Goal: Check status

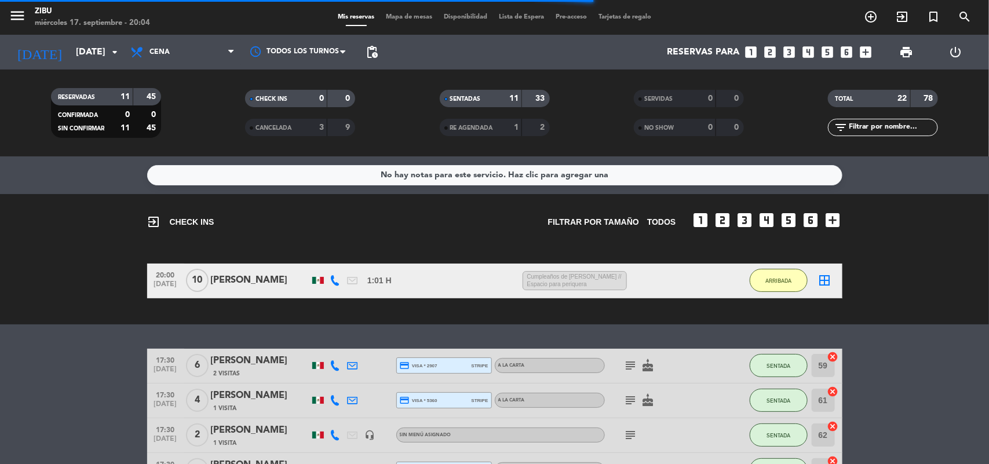
click at [17, 295] on bookings-row "20:00 [DATE] [PERSON_NAME] 1:01 H / 8:26 H sms Cumpleaños de [PERSON_NAME] // E…" at bounding box center [494, 281] width 989 height 35
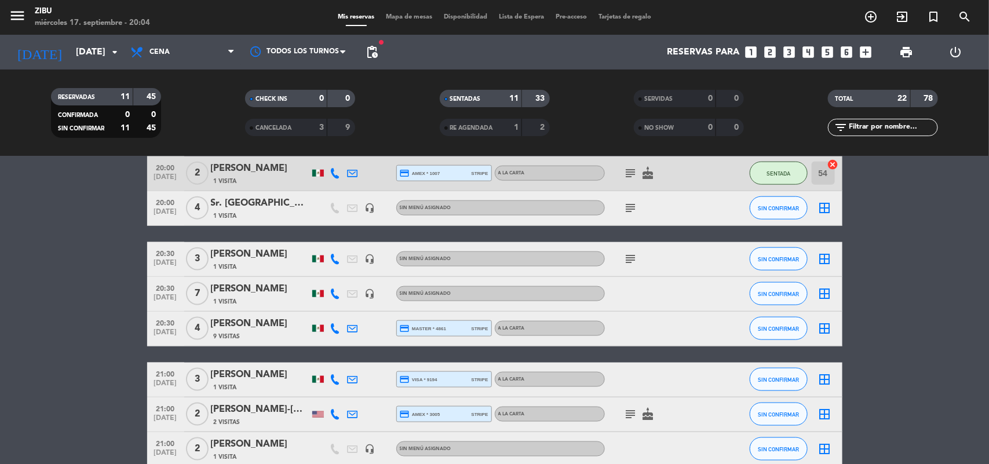
scroll to position [608, 0]
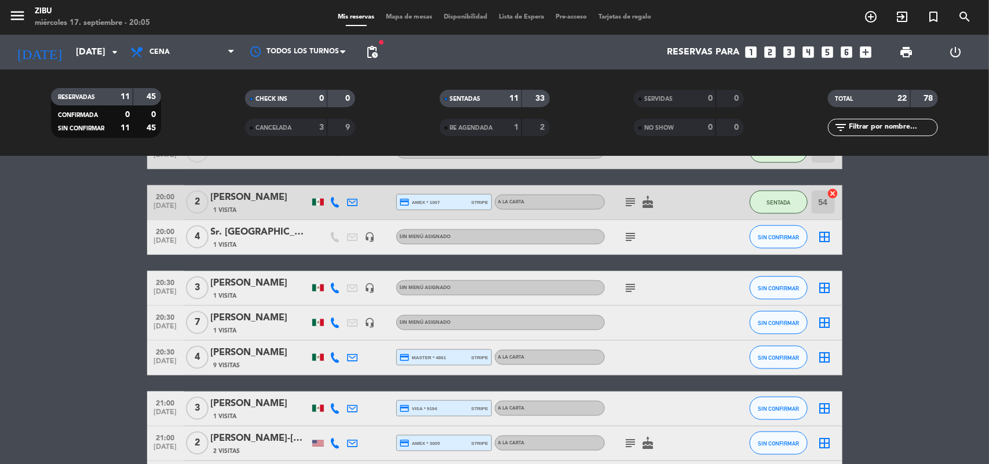
click at [636, 241] on icon "subject" at bounding box center [631, 237] width 14 height 14
click at [629, 287] on icon "subject" at bounding box center [631, 288] width 14 height 14
click at [169, 235] on span "20:00" at bounding box center [165, 230] width 29 height 13
click at [161, 293] on span "[DATE]" at bounding box center [165, 294] width 29 height 13
click at [169, 319] on span "20:30" at bounding box center [165, 316] width 29 height 13
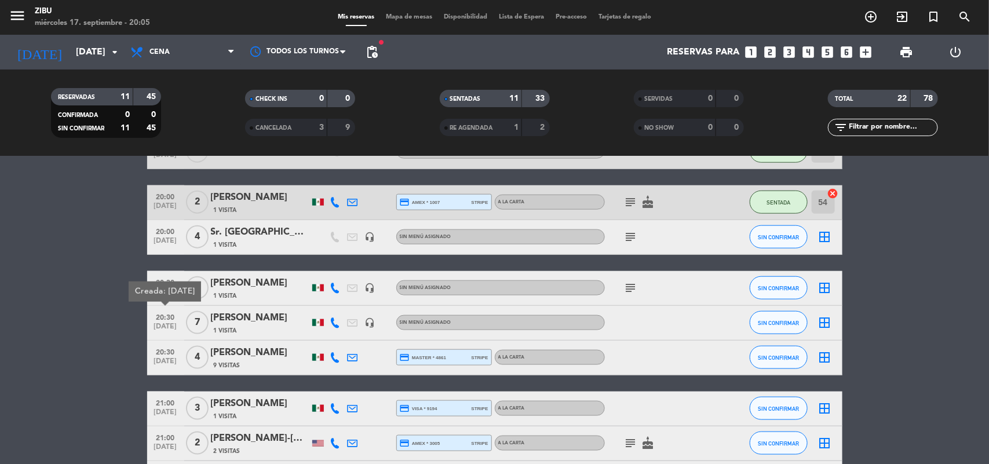
click at [164, 354] on span "20:30" at bounding box center [165, 351] width 29 height 13
click at [169, 237] on span "[DATE]" at bounding box center [165, 243] width 29 height 13
click at [166, 283] on span "20:30" at bounding box center [165, 281] width 29 height 13
click at [167, 304] on div "20:30 [DATE]" at bounding box center [165, 288] width 37 height 34
click at [166, 334] on span "[DATE]" at bounding box center [165, 329] width 29 height 13
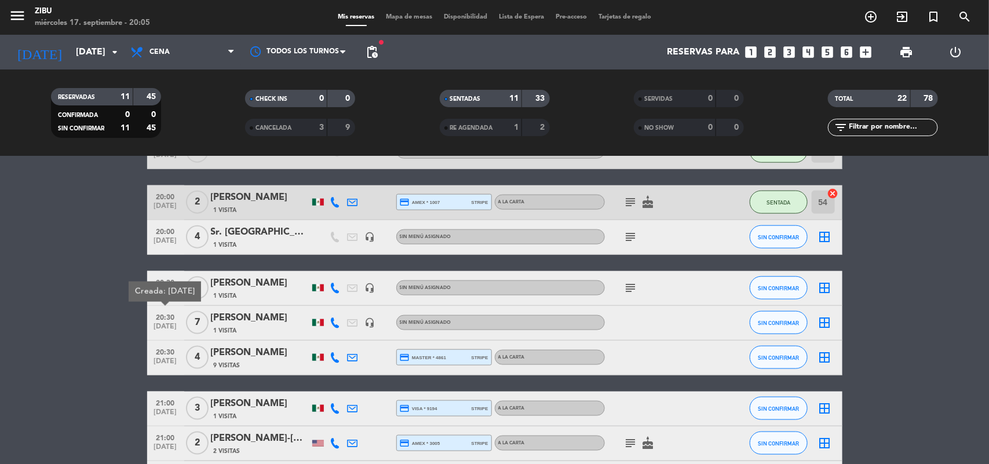
click at [166, 357] on span "[DATE]" at bounding box center [165, 363] width 29 height 13
click at [62, 342] on bookings-row "17:30 [DATE] 6 [PERSON_NAME] 2 Visitas credit_card visa * 2907 stripe A LA CART…" at bounding box center [494, 179] width 989 height 876
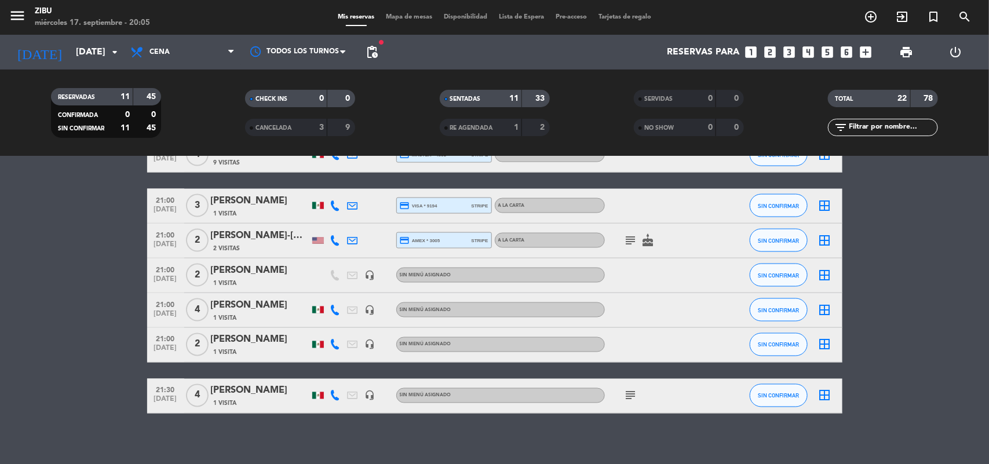
scroll to position [817, 0]
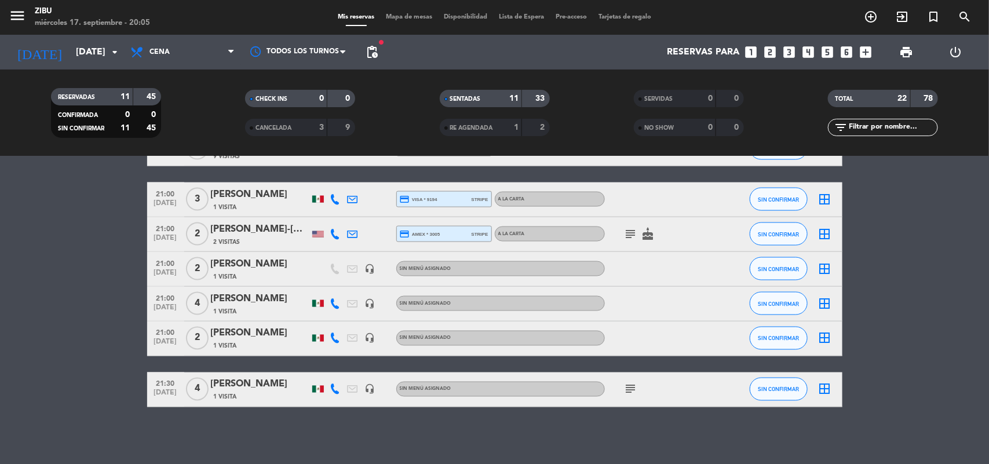
click at [168, 197] on span "21:00" at bounding box center [165, 192] width 29 height 13
click at [168, 225] on span "21:00" at bounding box center [165, 227] width 29 height 13
click at [163, 269] on span "[DATE]" at bounding box center [165, 275] width 29 height 13
click at [165, 302] on span "21:00" at bounding box center [165, 297] width 29 height 13
click at [158, 349] on span "[DATE]" at bounding box center [165, 344] width 29 height 13
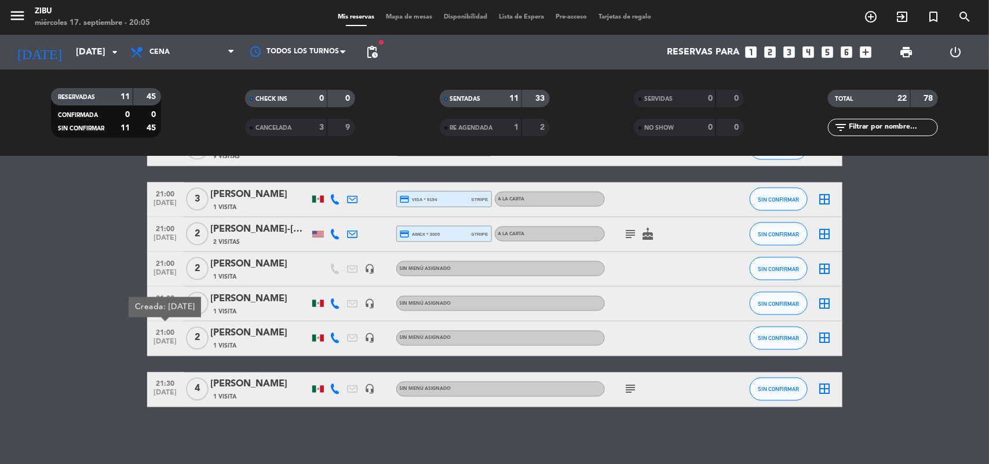
click at [163, 381] on span "21:30" at bounding box center [165, 382] width 29 height 13
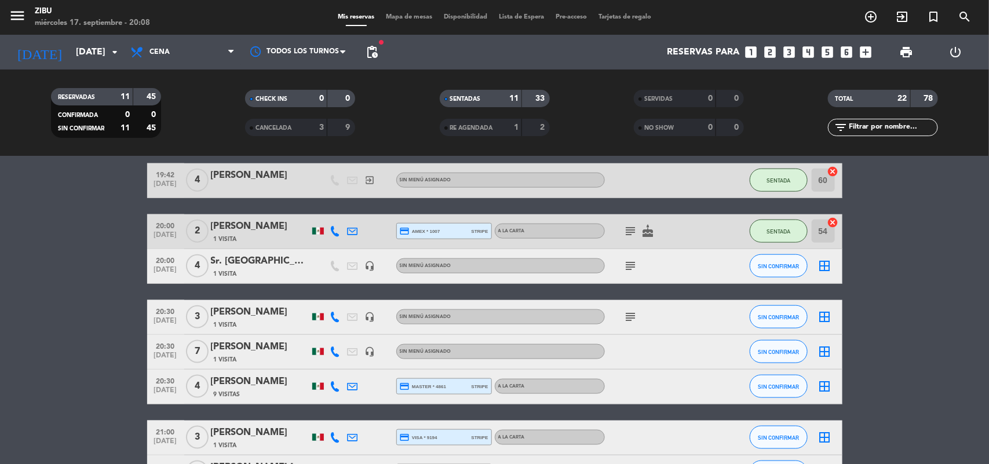
scroll to position [608, 0]
